Goal: Task Accomplishment & Management: Manage account settings

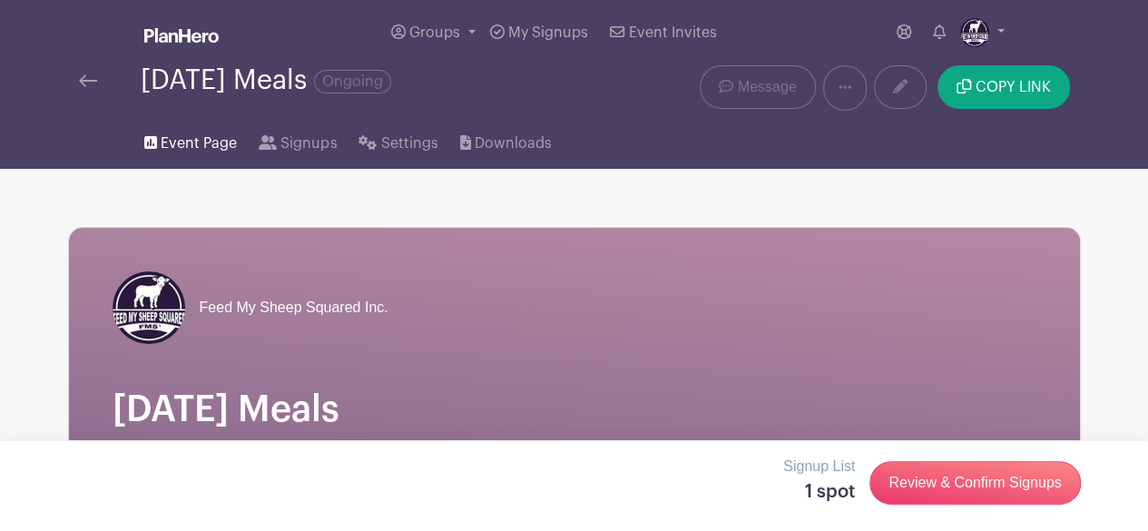
click at [186, 135] on span "Event Page" at bounding box center [199, 143] width 76 height 22
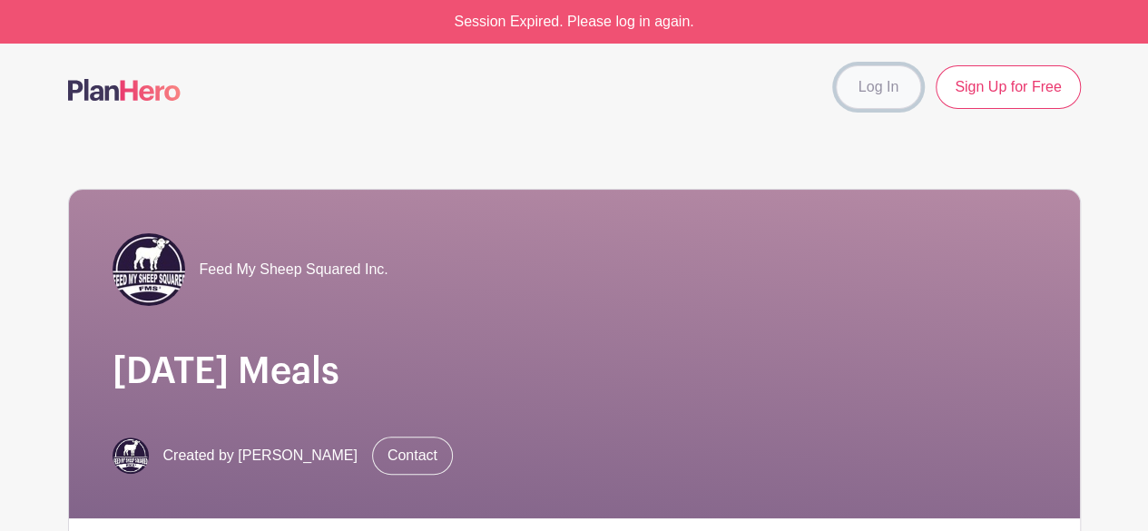
click at [869, 89] on link "Log In" at bounding box center [878, 87] width 85 height 44
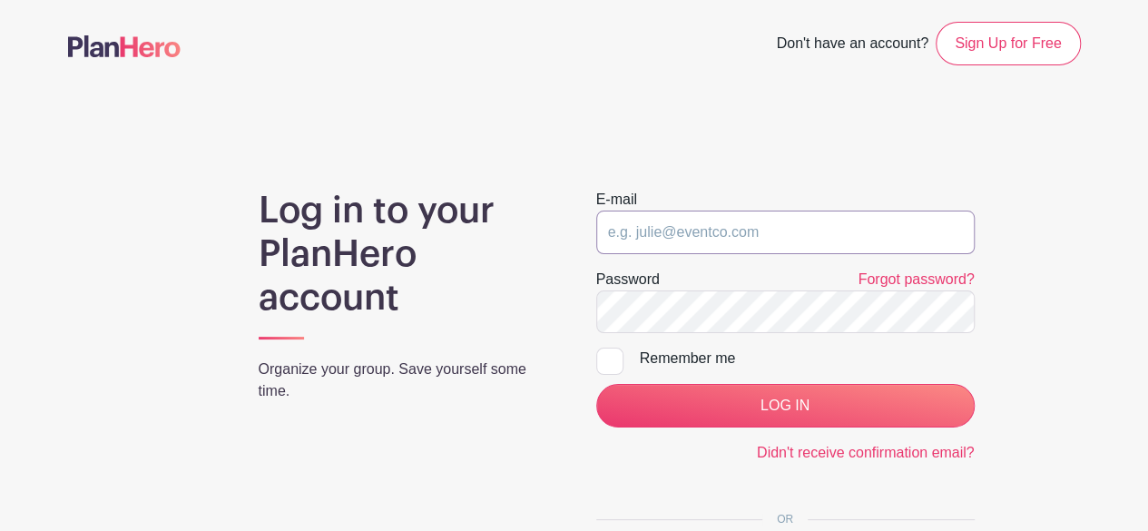
type input "[PERSON_NAME][EMAIL_ADDRESS][DOMAIN_NAME]"
click at [606, 361] on div at bounding box center [609, 360] width 27 height 27
click at [606, 359] on input "Remember me" at bounding box center [602, 353] width 12 height 12
checkbox input "true"
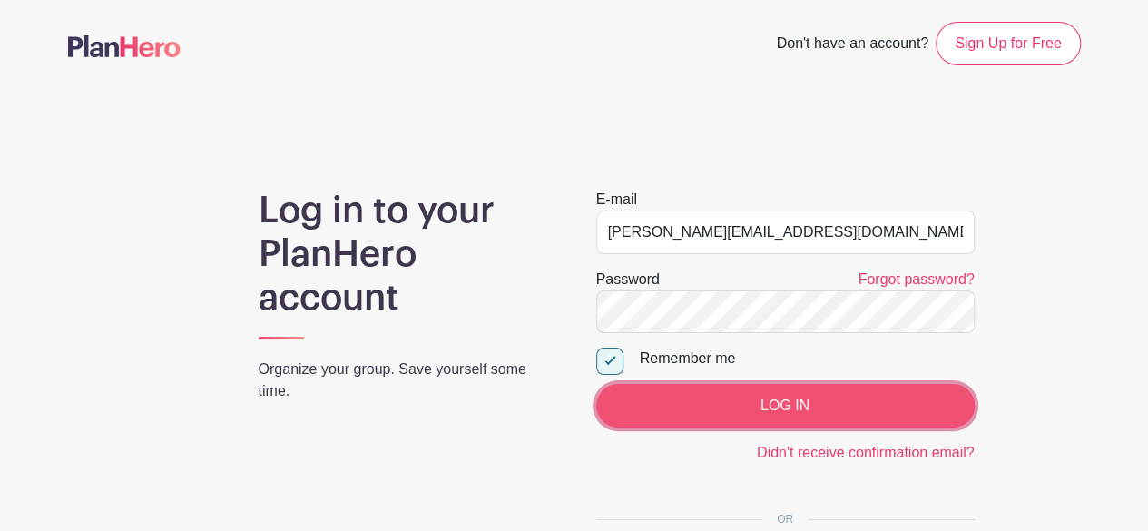
click at [699, 394] on input "LOG IN" at bounding box center [785, 406] width 378 height 44
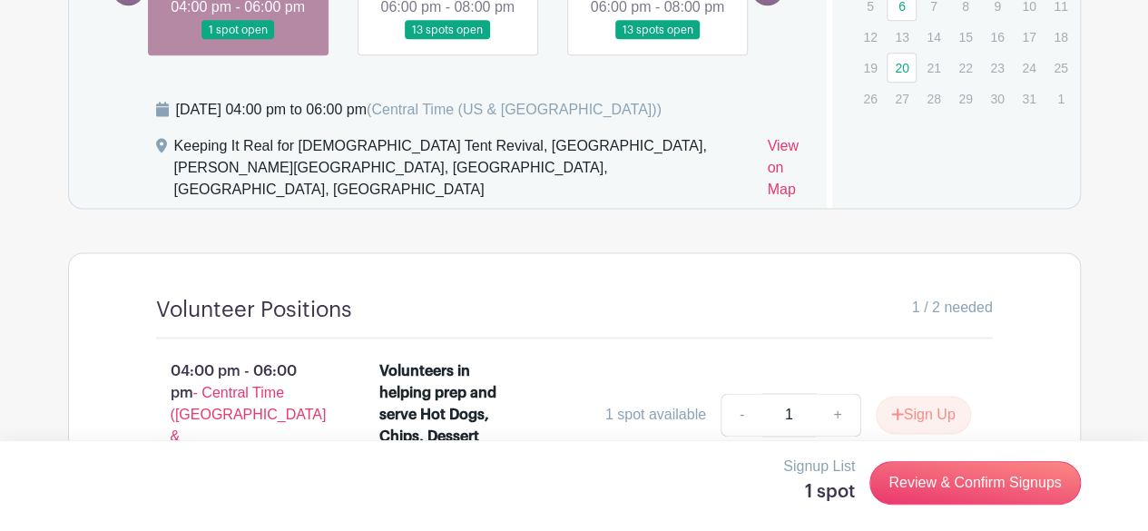
scroll to position [1323, 0]
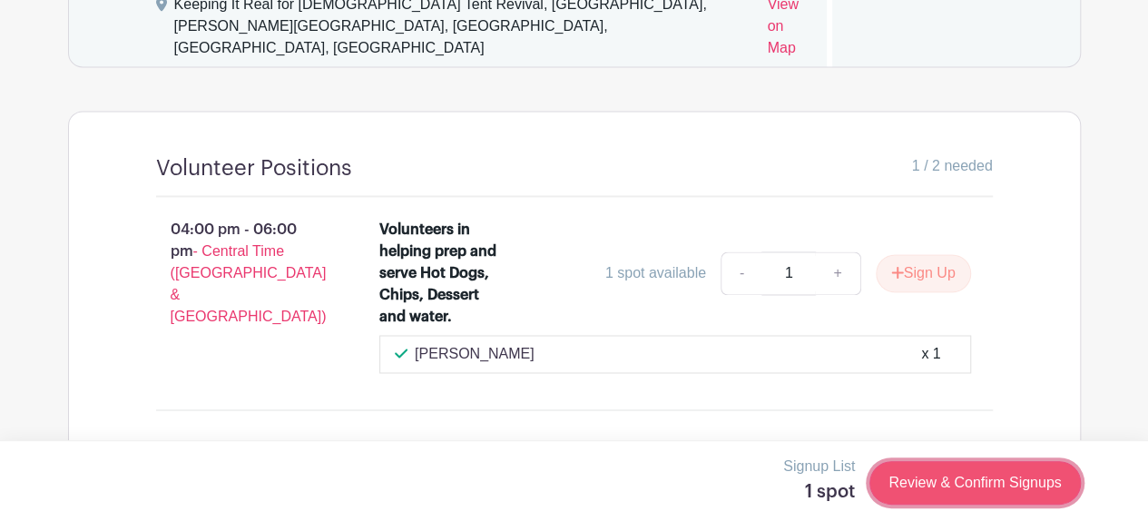
click at [952, 484] on link "Review & Confirm Signups" at bounding box center [974, 483] width 210 height 44
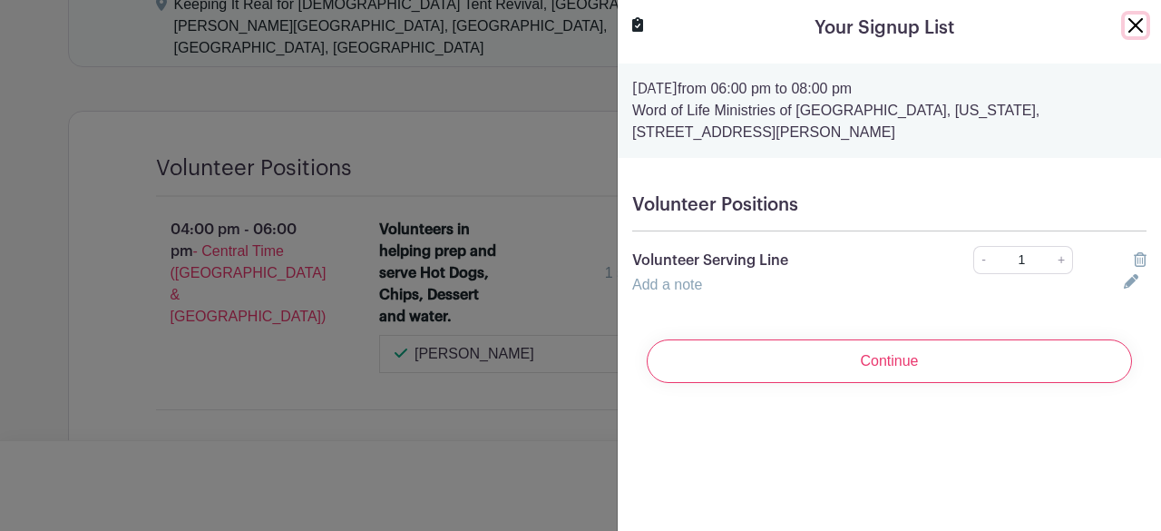
click at [1125, 28] on button "Close" at bounding box center [1136, 26] width 22 height 22
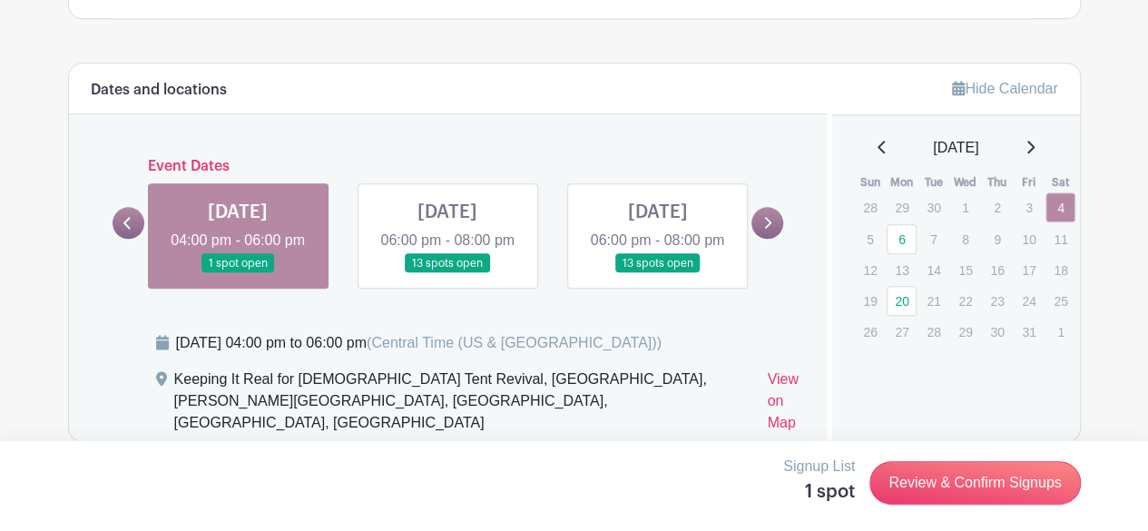
scroll to position [942, 0]
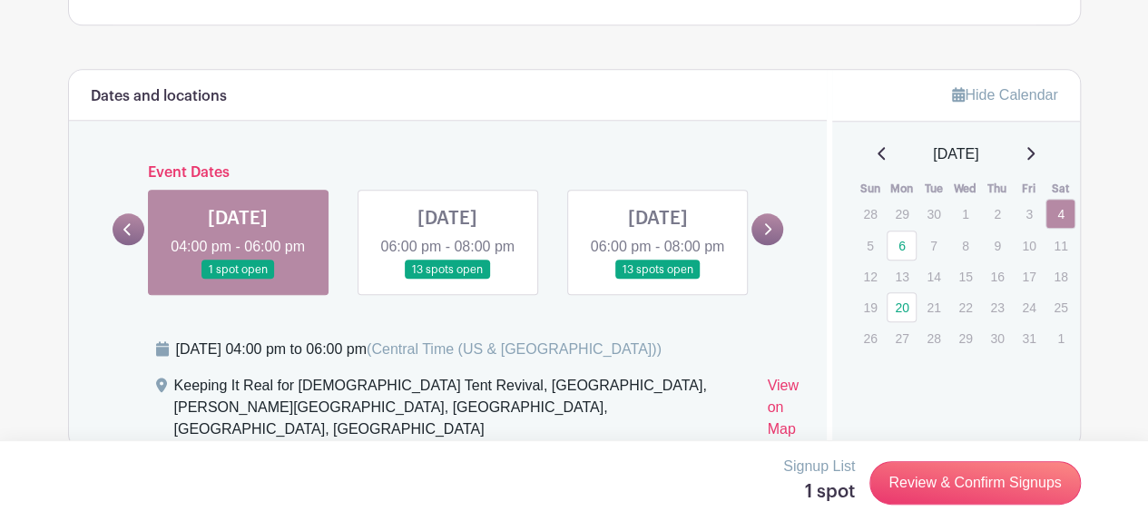
click at [447, 279] on link at bounding box center [447, 279] width 0 height 0
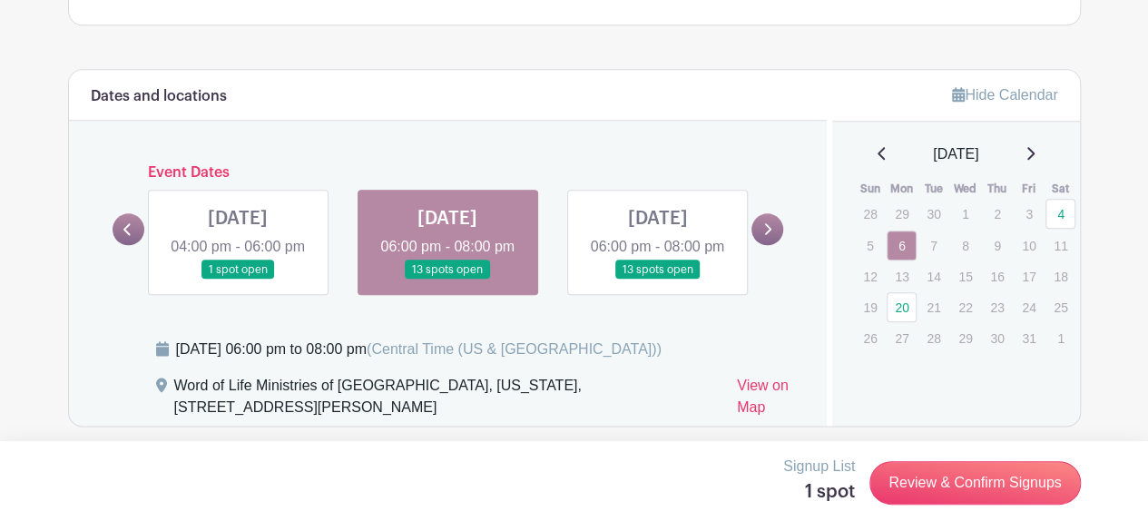
click at [447, 279] on link at bounding box center [447, 279] width 0 height 0
